Goal: Task Accomplishment & Management: Manage account settings

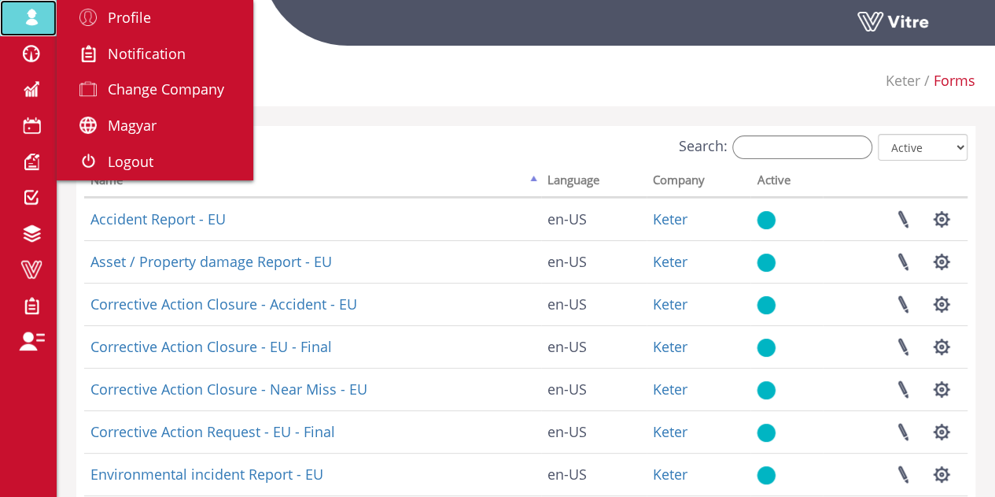
click at [31, 11] on span at bounding box center [31, 17] width 39 height 19
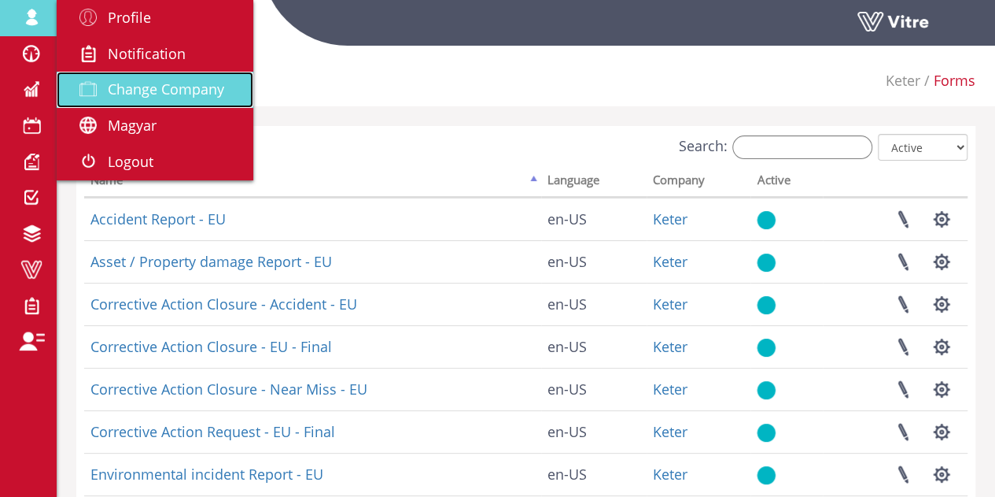
click at [150, 94] on span "Change Company" at bounding box center [166, 88] width 116 height 19
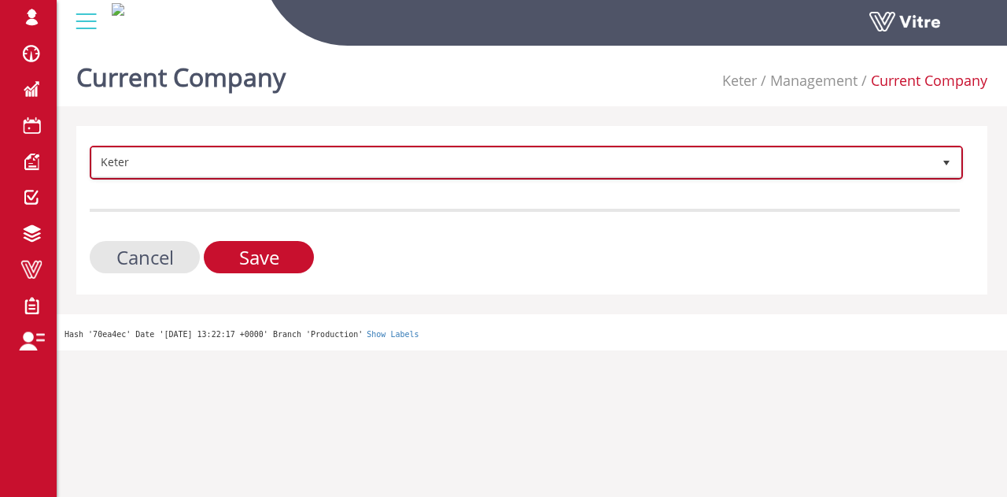
click at [235, 168] on span "Keter" at bounding box center [512, 162] width 840 height 28
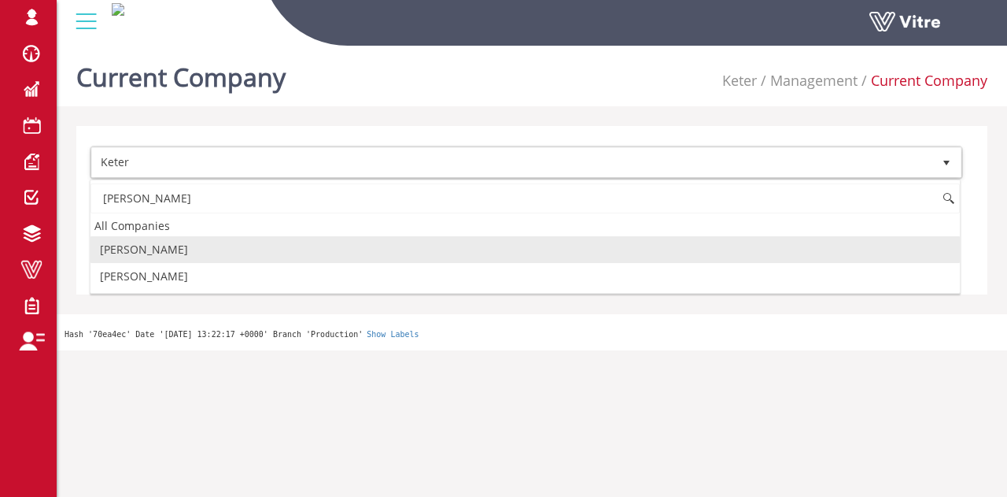
click at [172, 246] on li "Adama" at bounding box center [525, 249] width 870 height 27
type input "adama"
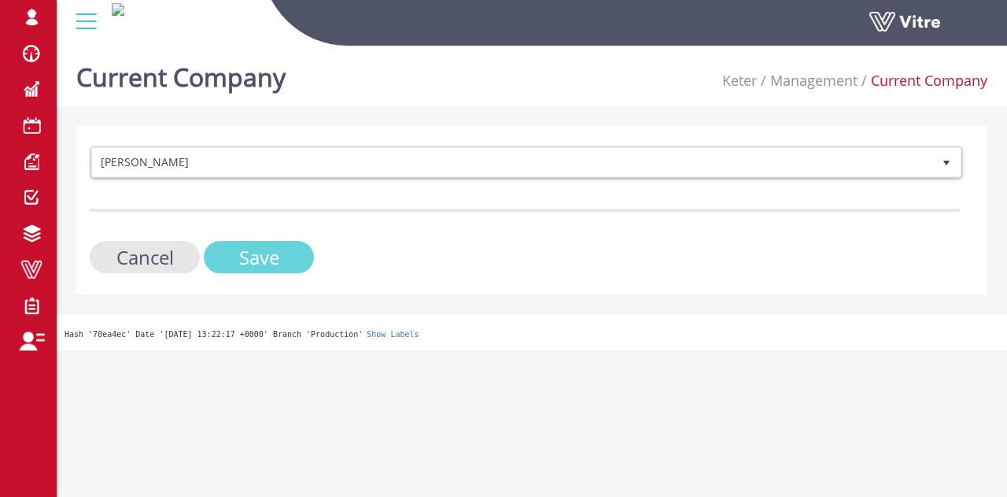
click at [255, 249] on input "Save" at bounding box center [259, 257] width 110 height 32
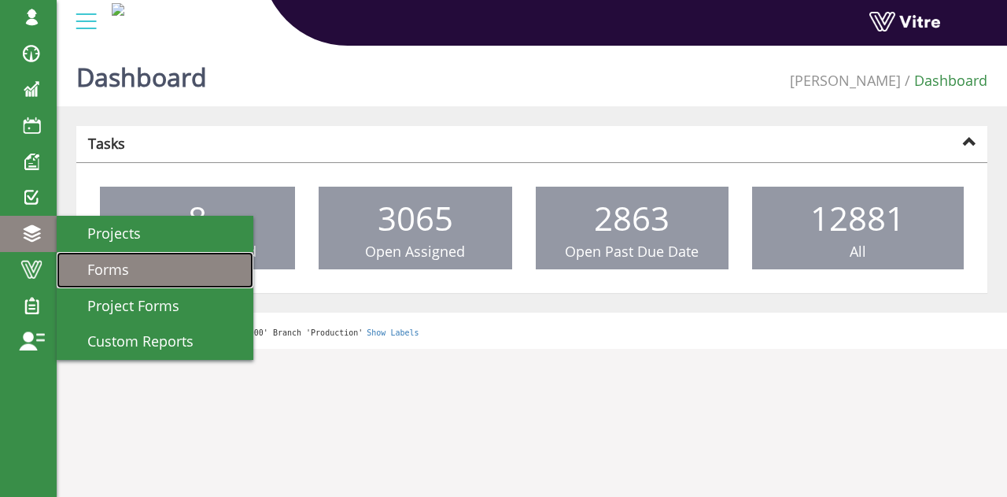
click at [88, 268] on span "Forms" at bounding box center [98, 269] width 61 height 19
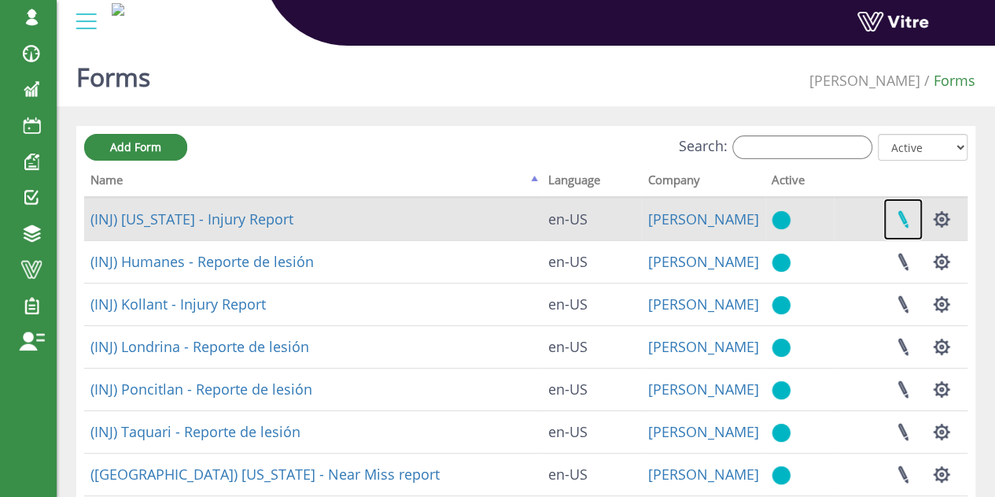
click at [899, 213] on link at bounding box center [903, 219] width 39 height 42
